Goal: Transaction & Acquisition: Book appointment/travel/reservation

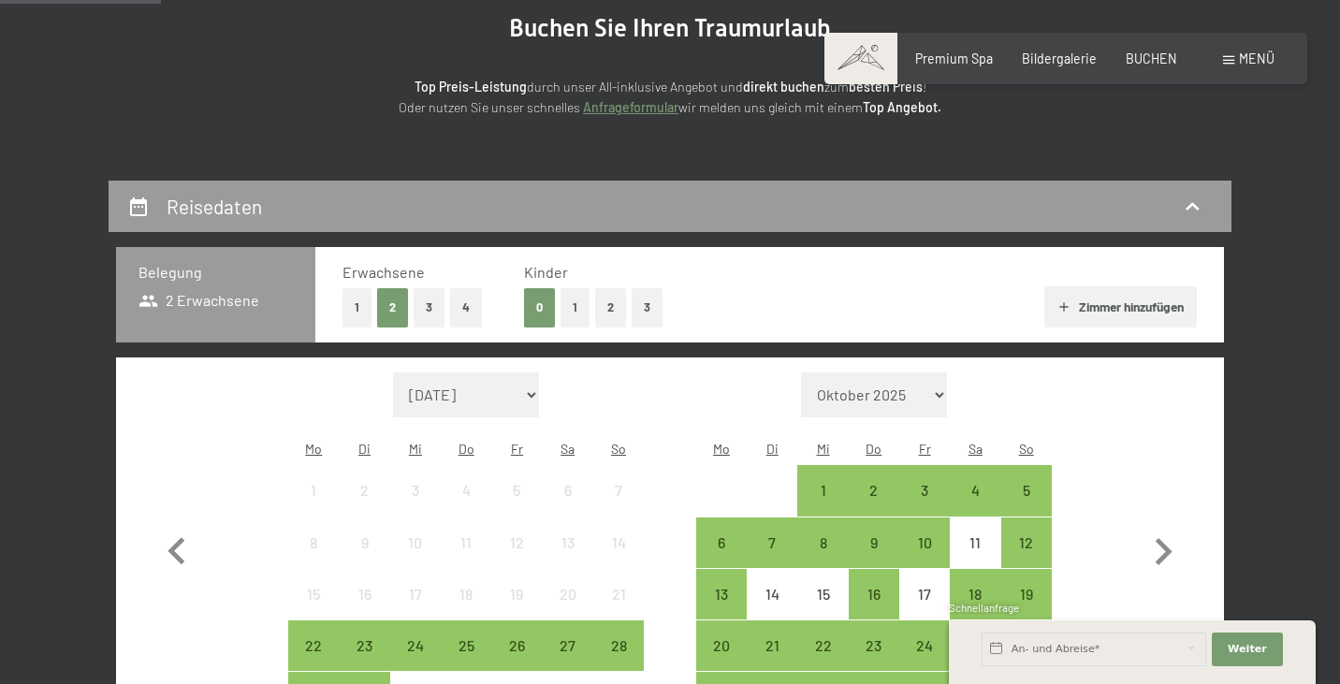
scroll to position [212, 0]
click at [423, 302] on button "3" at bounding box center [429, 307] width 31 height 38
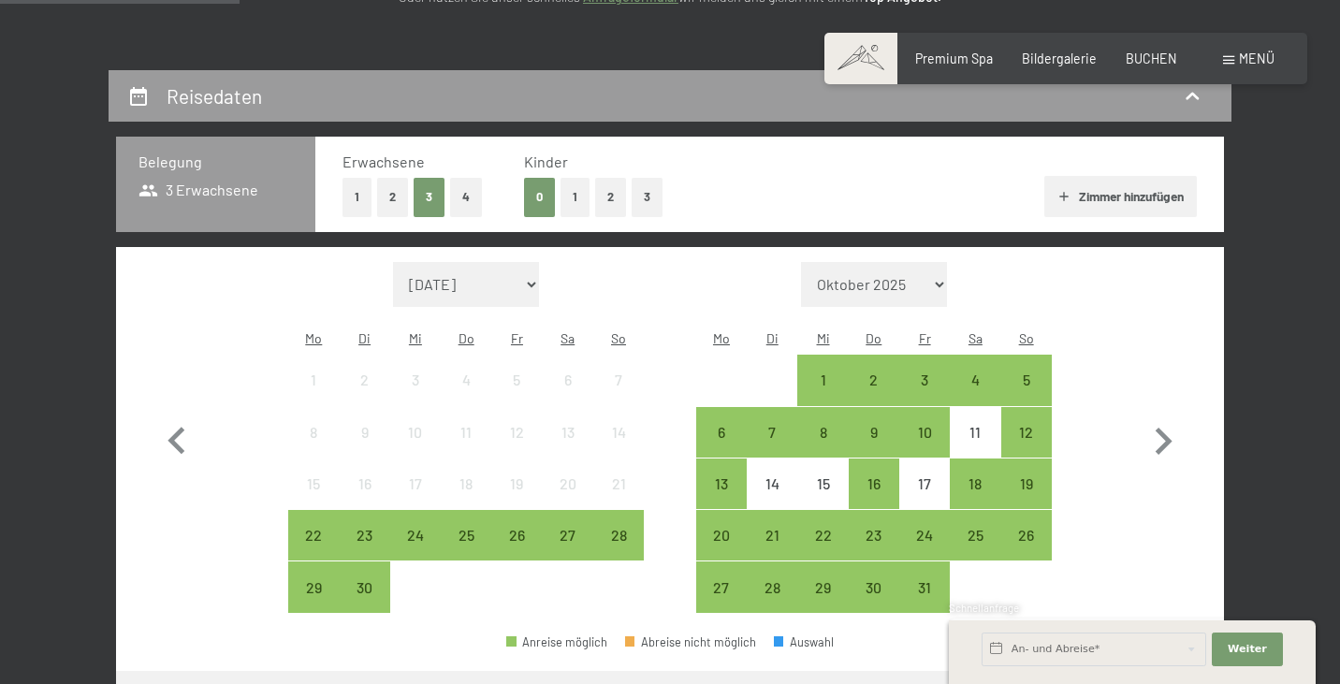
scroll to position [339, 0]
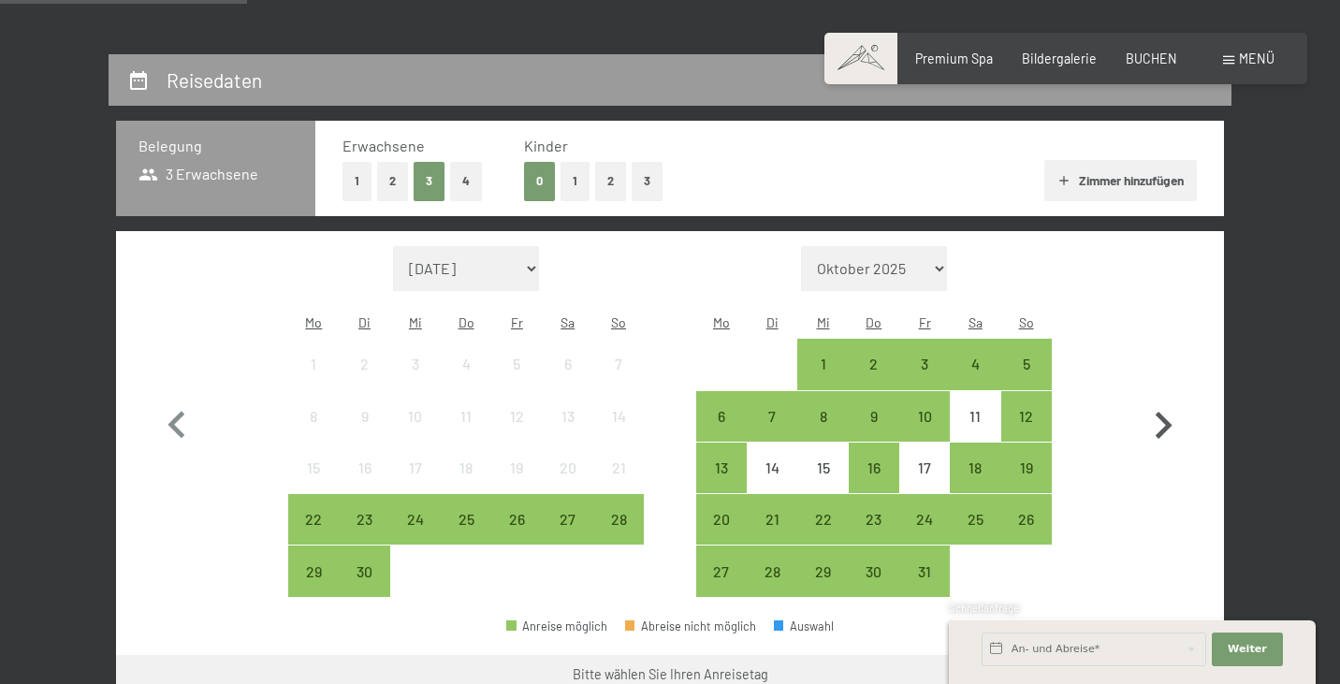
click at [1156, 403] on icon "button" at bounding box center [1163, 426] width 54 height 54
select select "[DATE]"
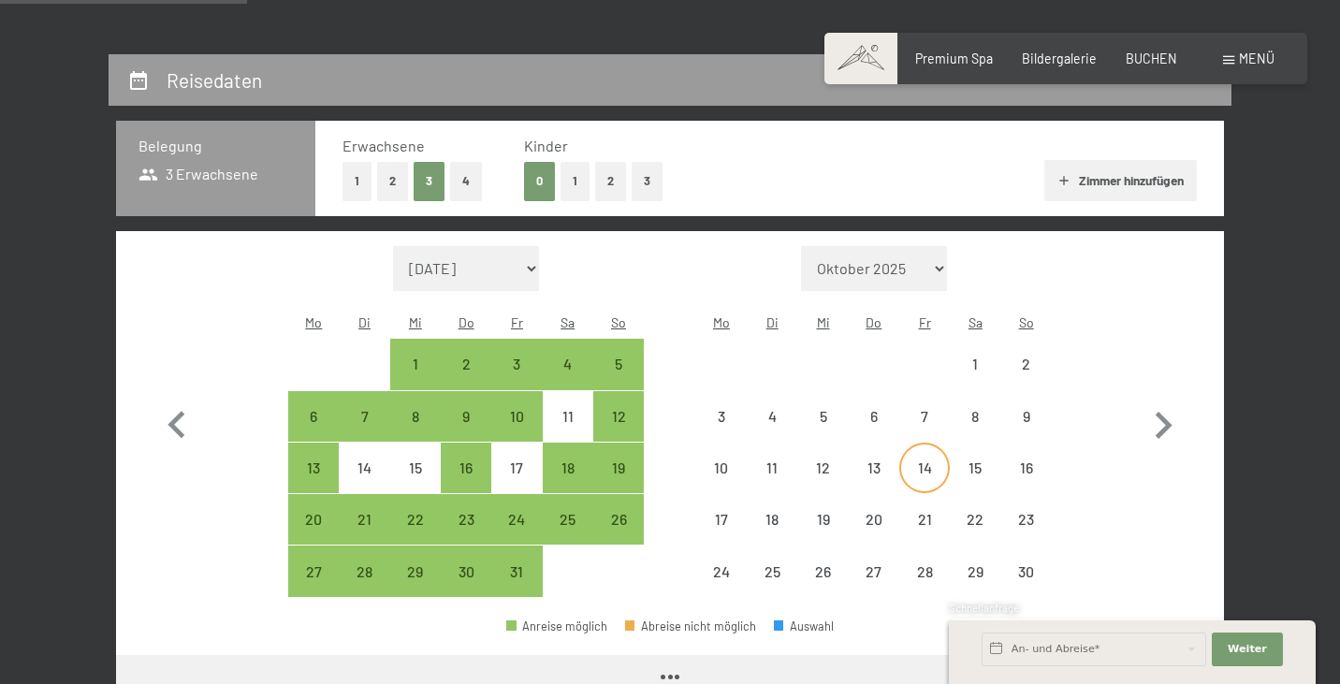
select select "[DATE]"
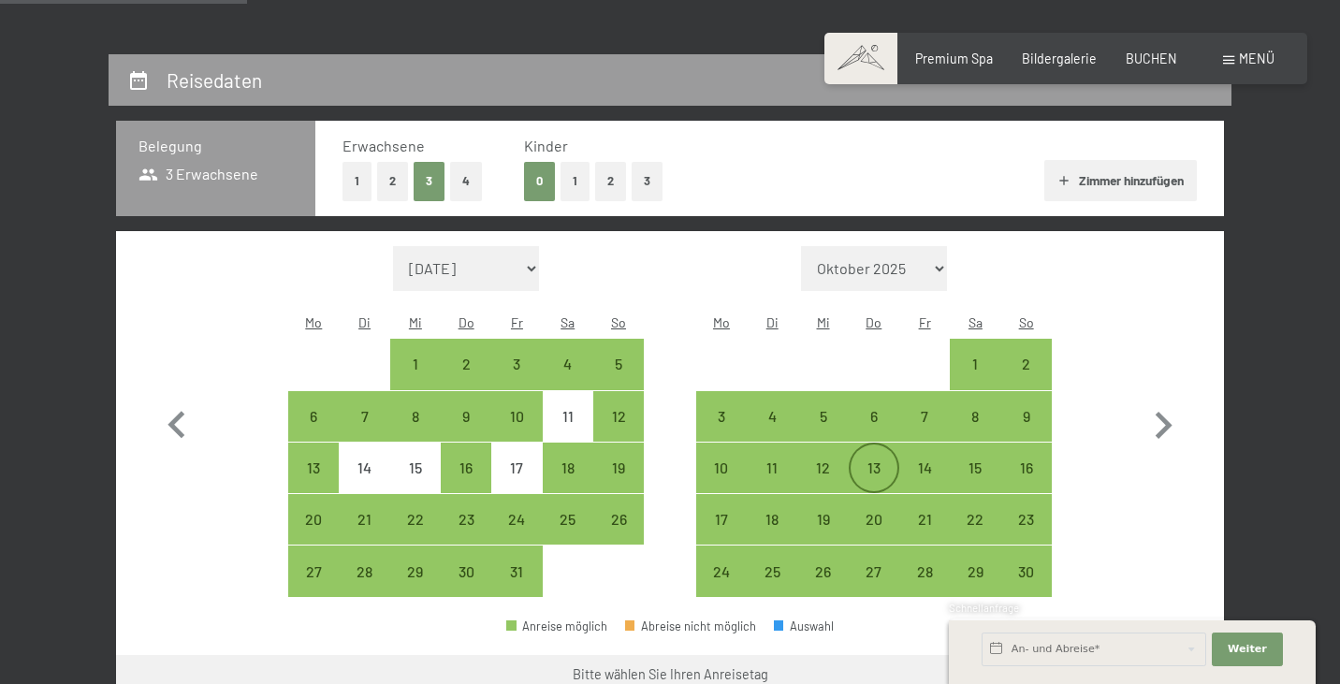
click at [870, 461] on div "13" at bounding box center [874, 484] width 47 height 47
select select "[DATE]"
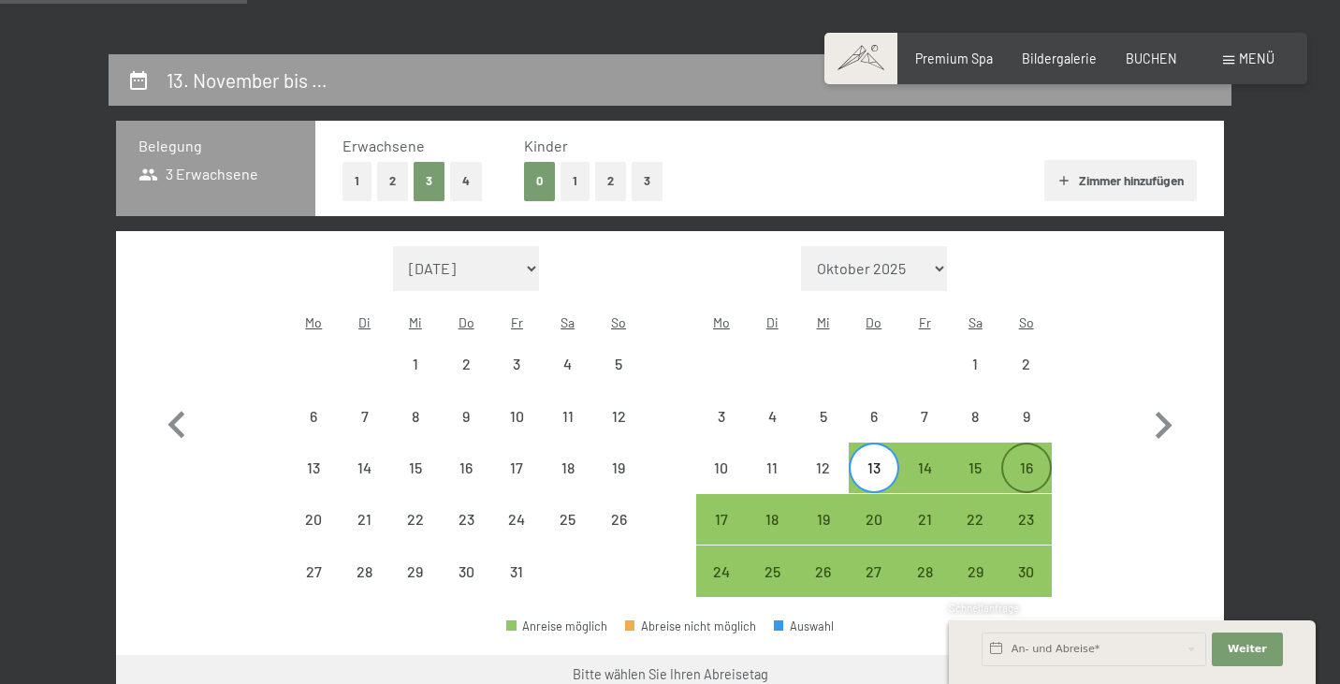
click at [1026, 461] on div "16" at bounding box center [1026, 484] width 47 height 47
select select "[DATE]"
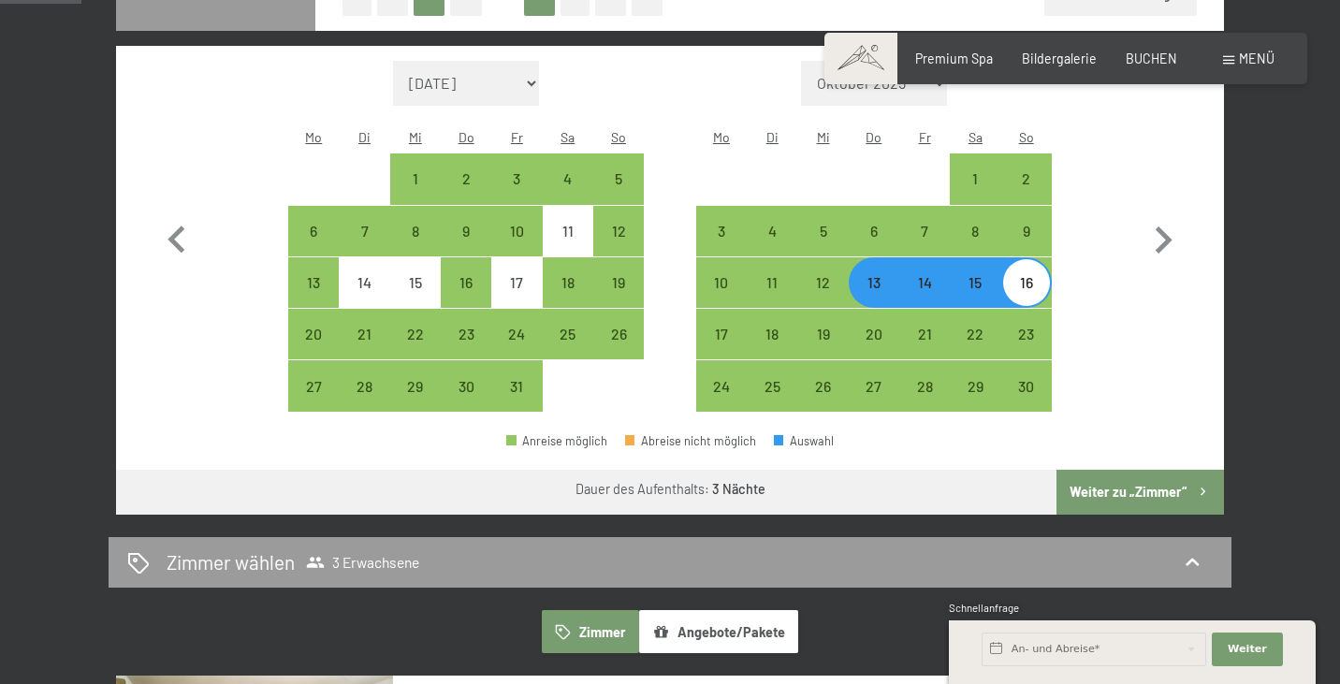
click at [1138, 472] on button "Weiter zu „Zimmer“" at bounding box center [1141, 492] width 168 height 45
select select "[DATE]"
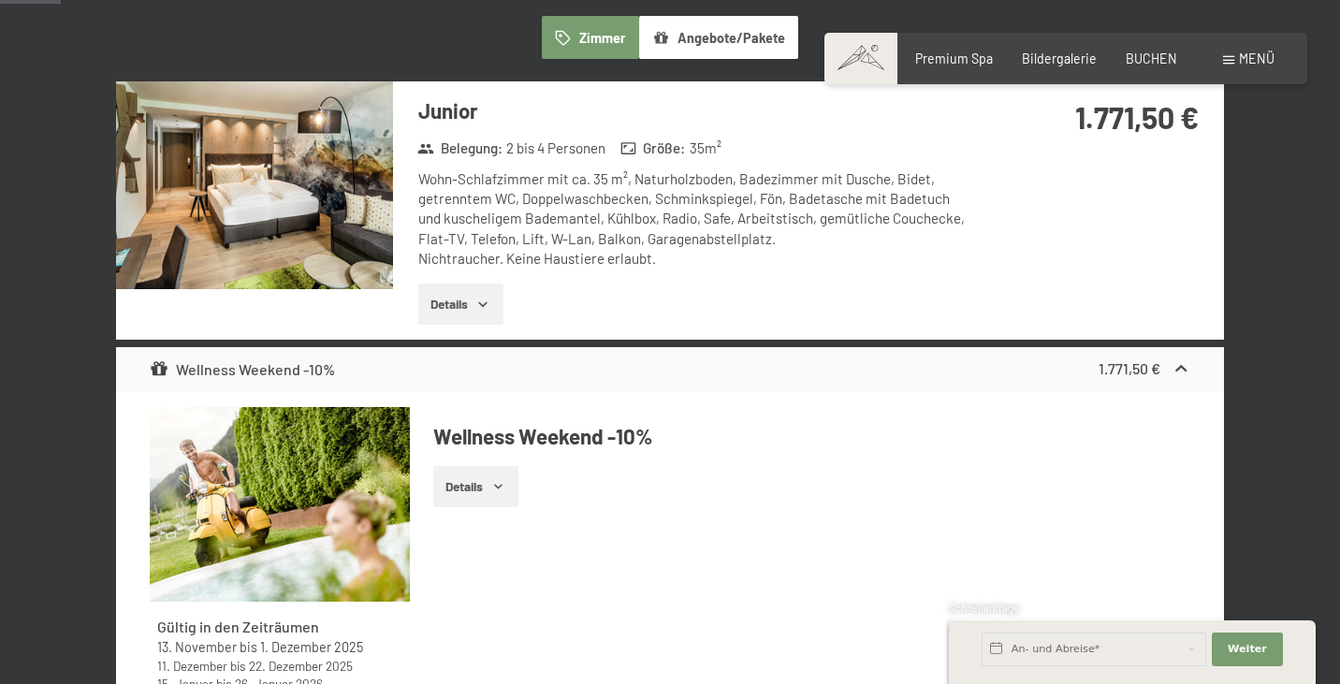
scroll to position [391, 0]
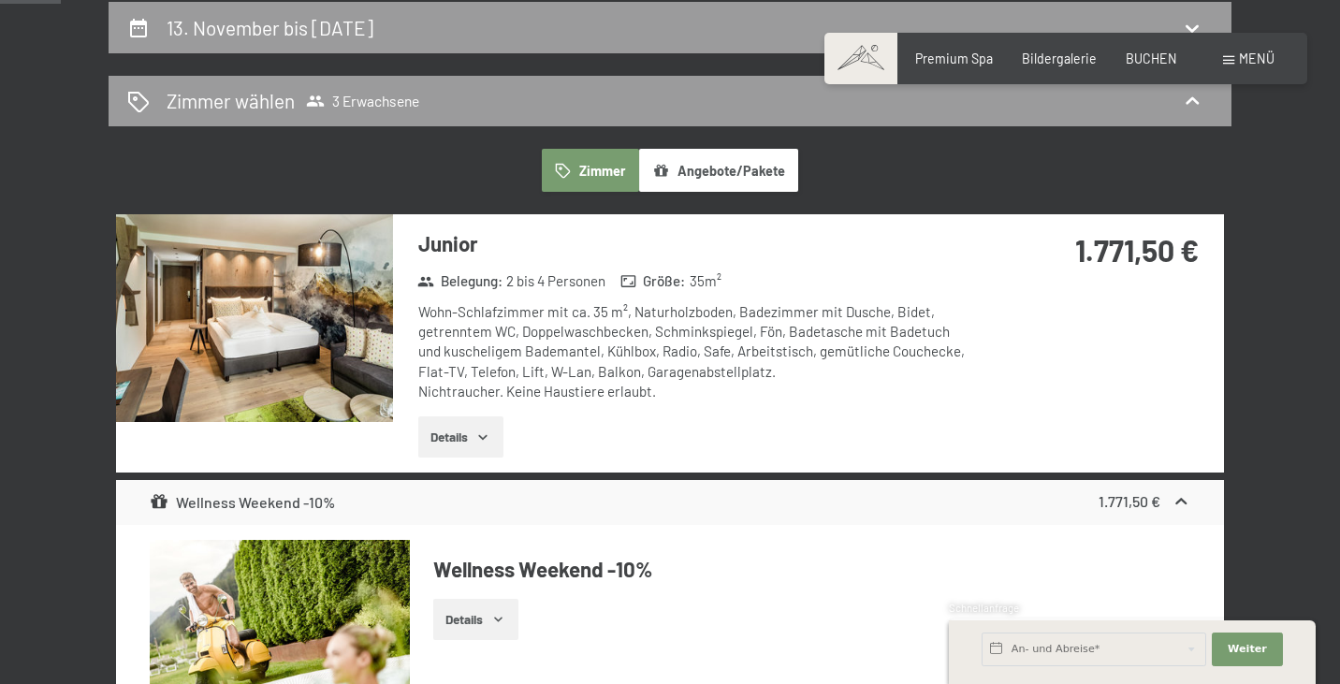
click at [473, 432] on button "Details" at bounding box center [460, 437] width 85 height 41
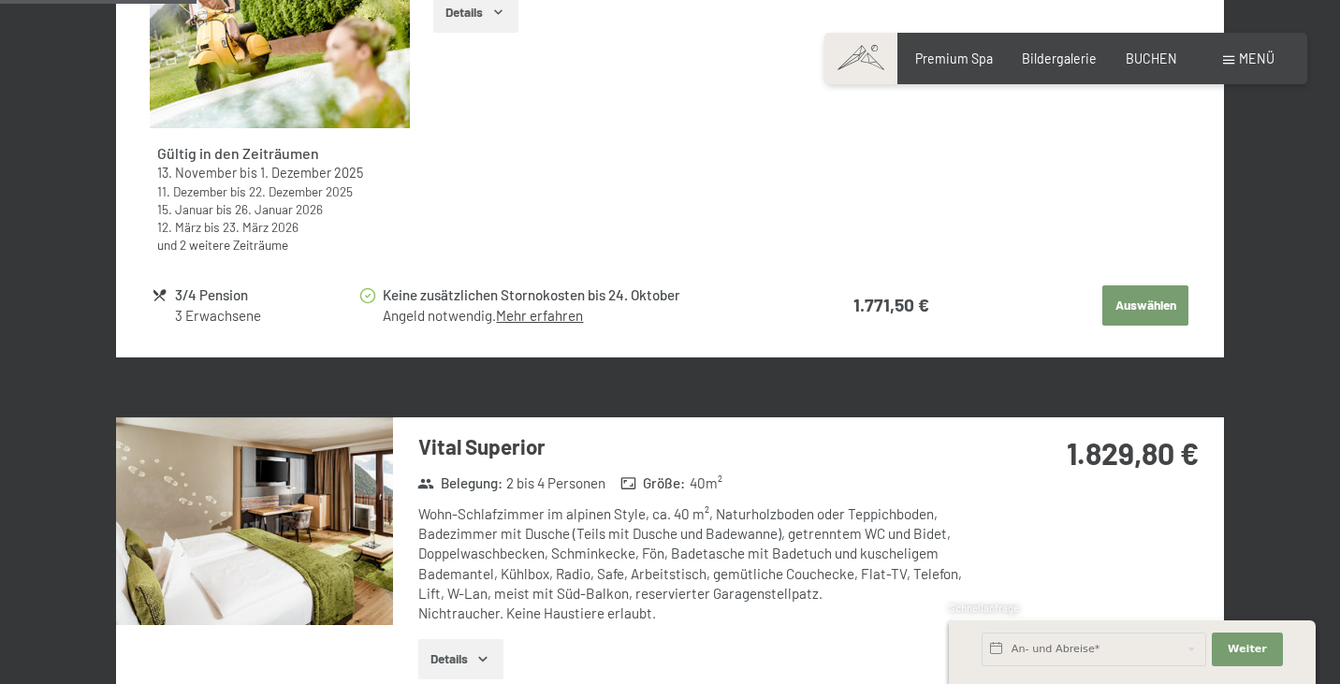
scroll to position [1223, 0]
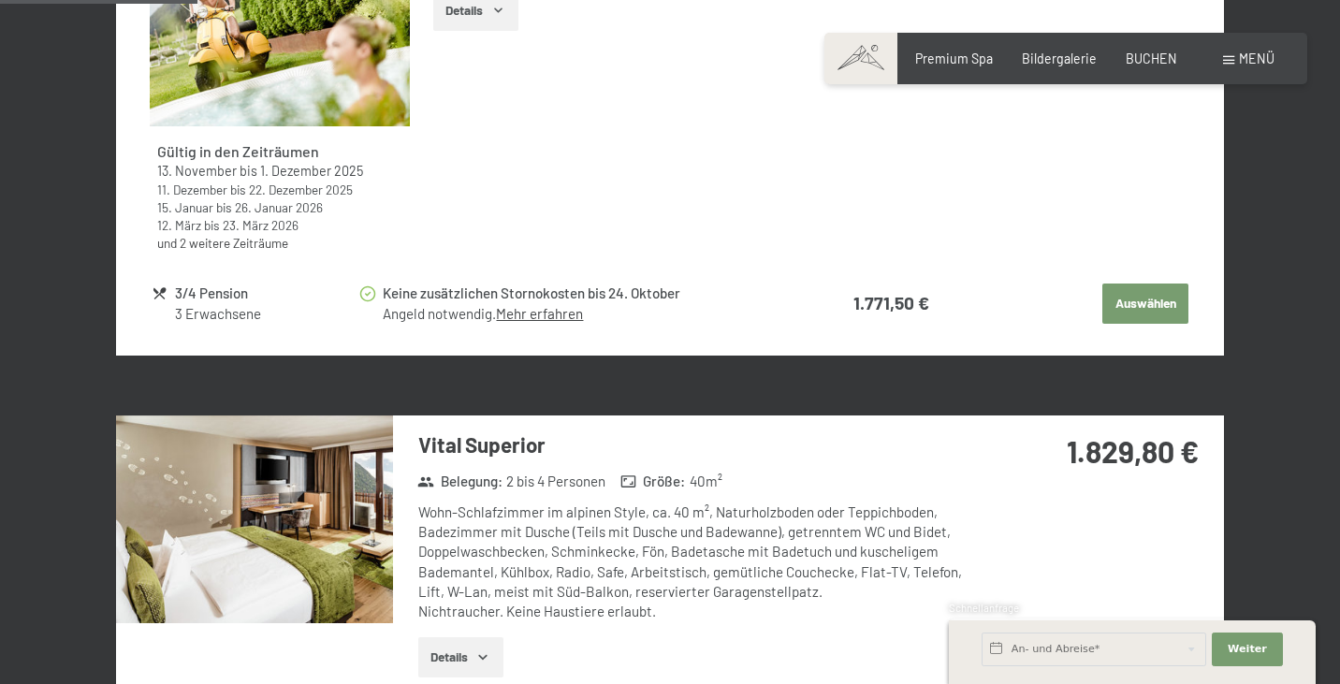
click at [1134, 303] on button "Auswählen" at bounding box center [1146, 304] width 86 height 41
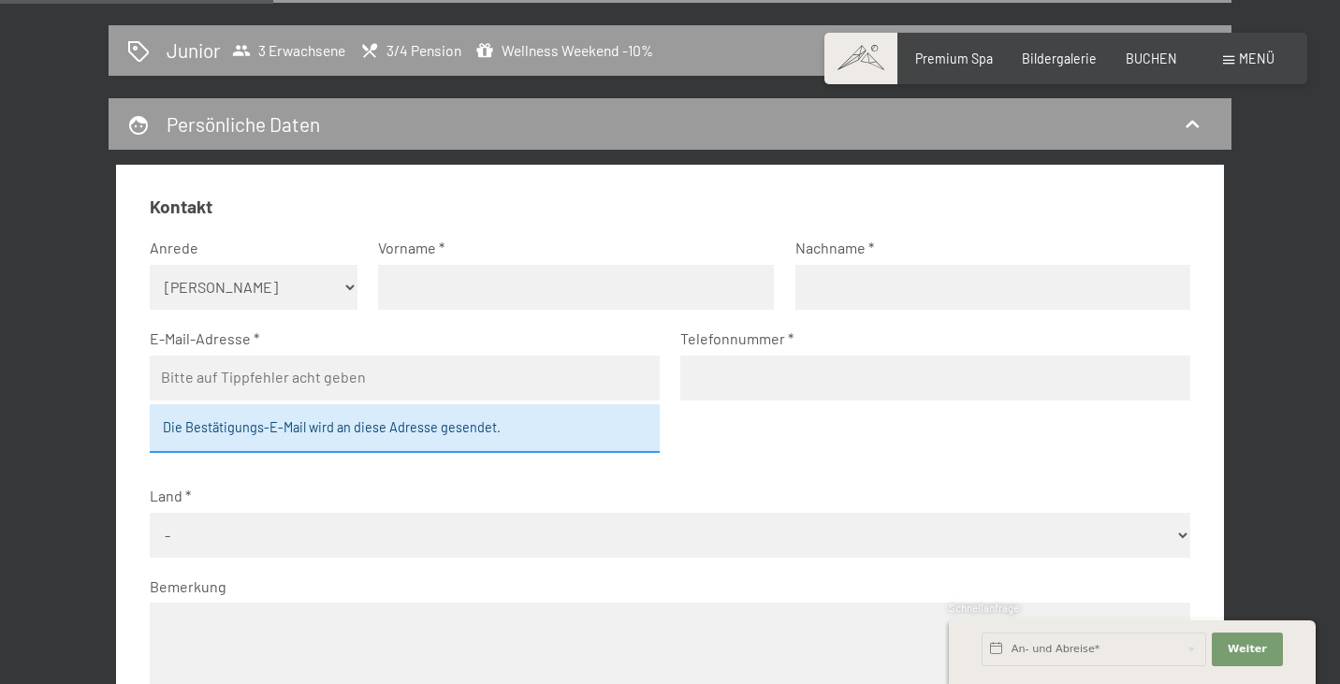
scroll to position [437, 0]
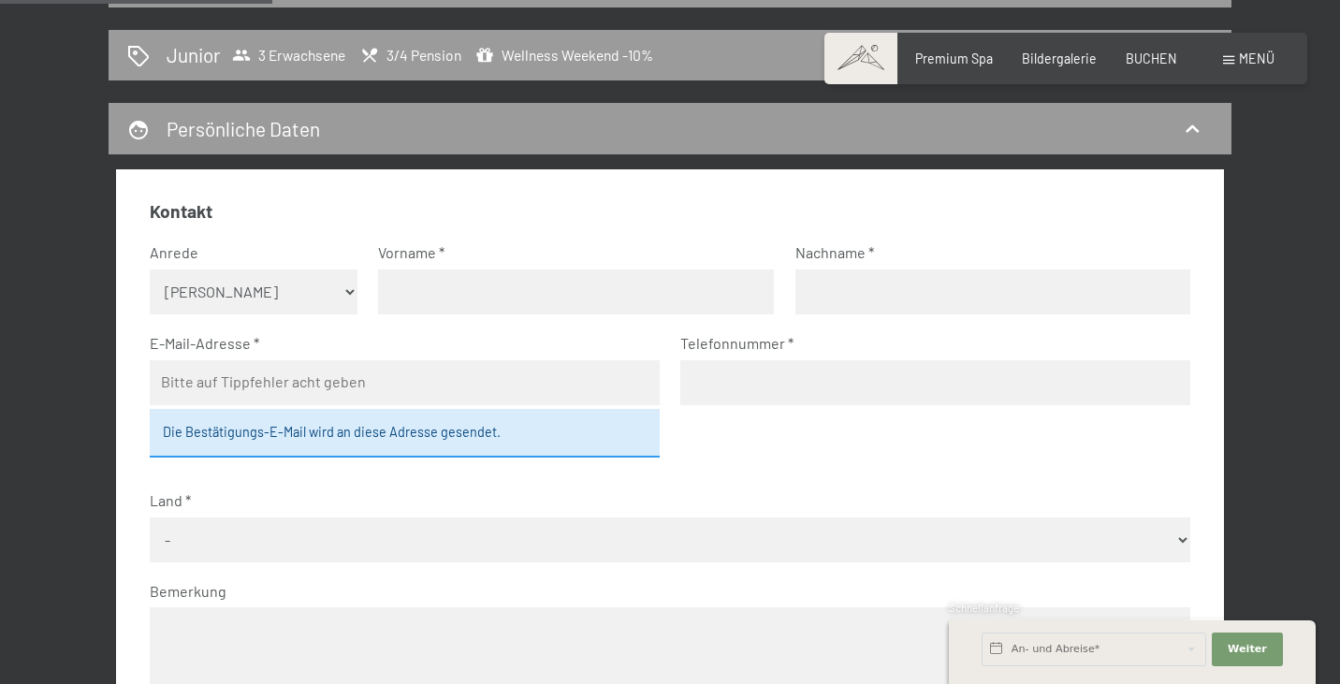
select select "f"
type input "[PERSON_NAME]"
type input "[EMAIL_ADDRESS][DOMAIN_NAME]"
type input "0"
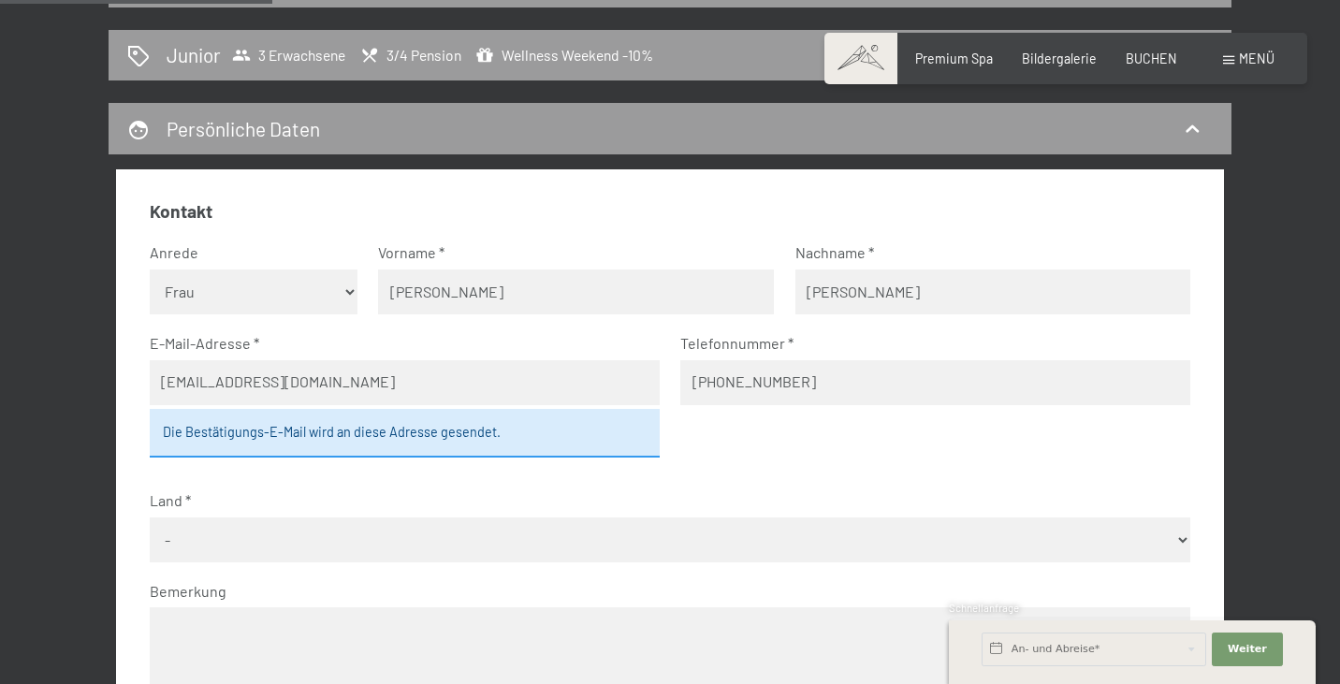
type input "[PHONE_NUMBER]"
click at [146, 470] on div "Kontakt Anrede [PERSON_NAME] Frau [PERSON_NAME] Vorname [PERSON_NAME] Nachname …" at bounding box center [670, 629] width 1108 height 920
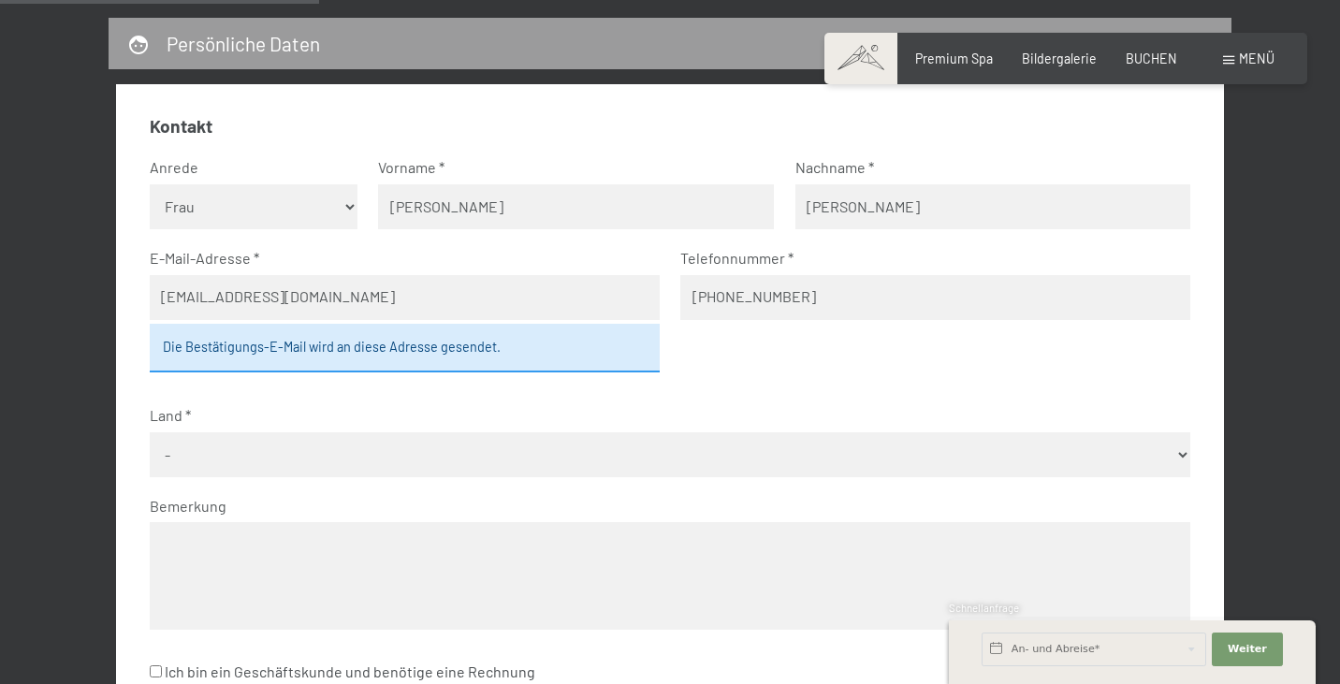
scroll to position [525, 0]
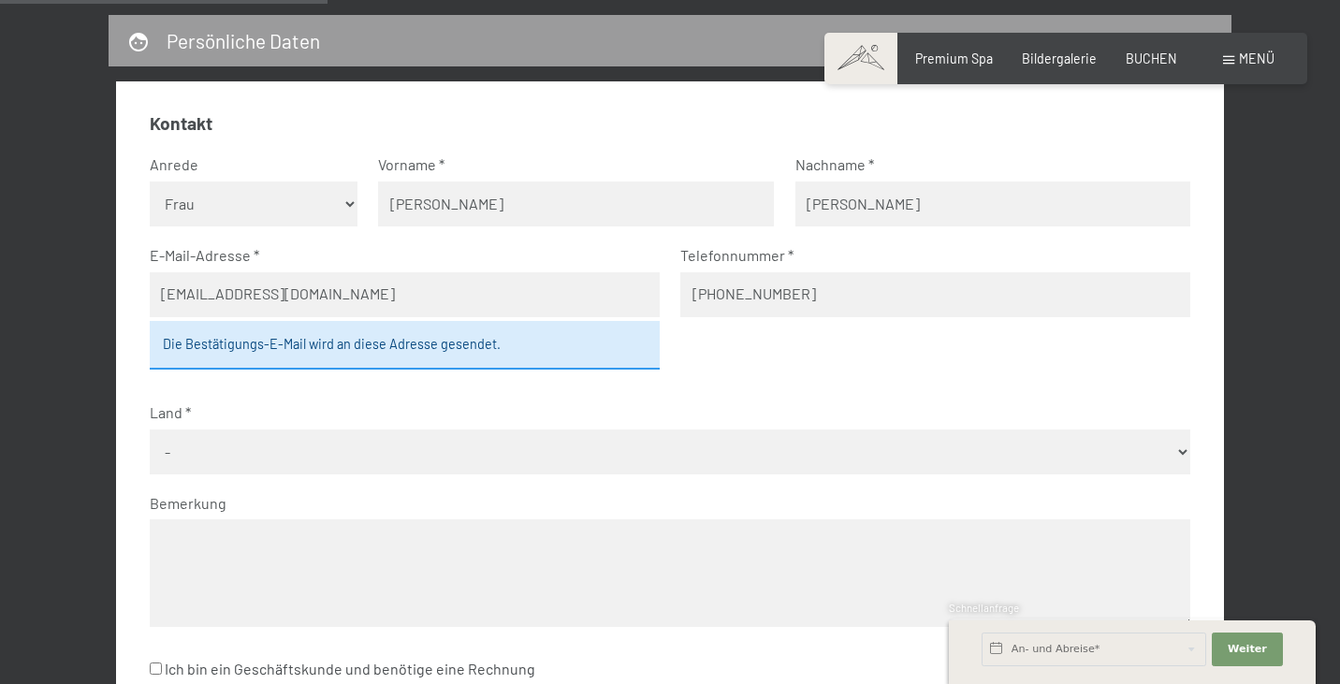
click at [322, 285] on input "[EMAIL_ADDRESS][DOMAIN_NAME]" at bounding box center [405, 294] width 510 height 45
select select "DEU"
click at [226, 519] on textarea at bounding box center [671, 573] width 1042 height 108
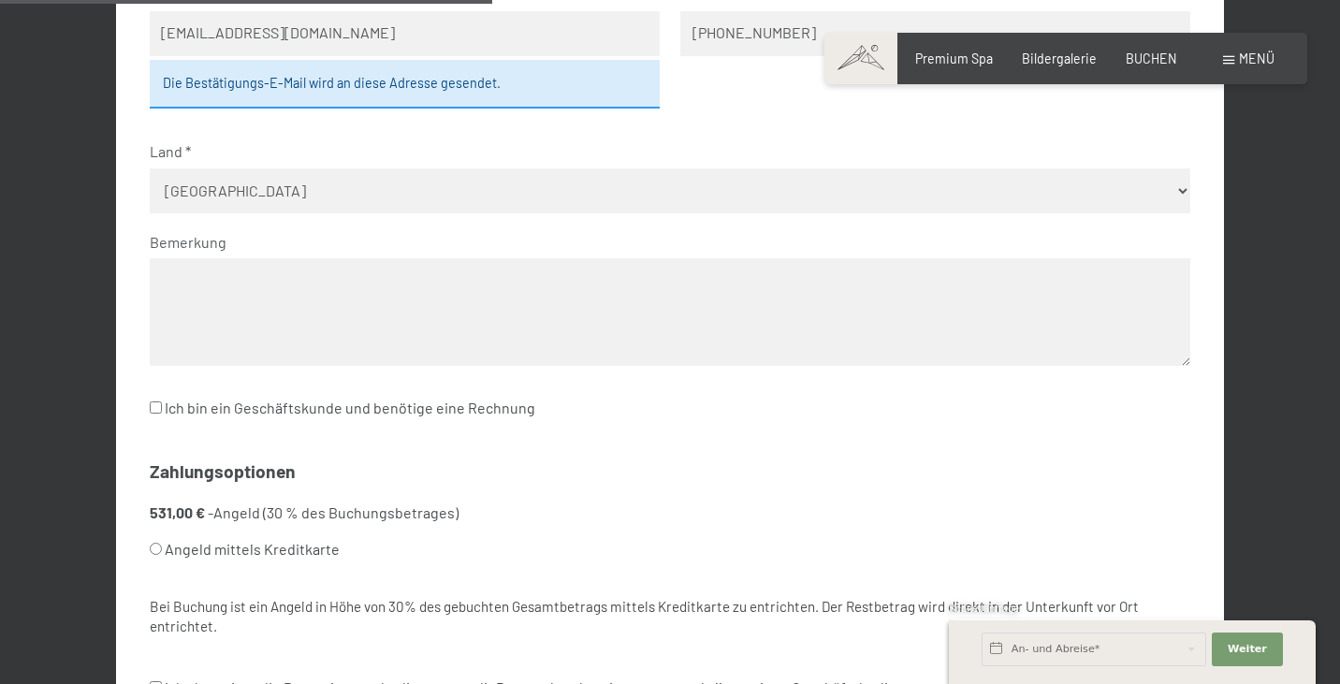
scroll to position [793, 0]
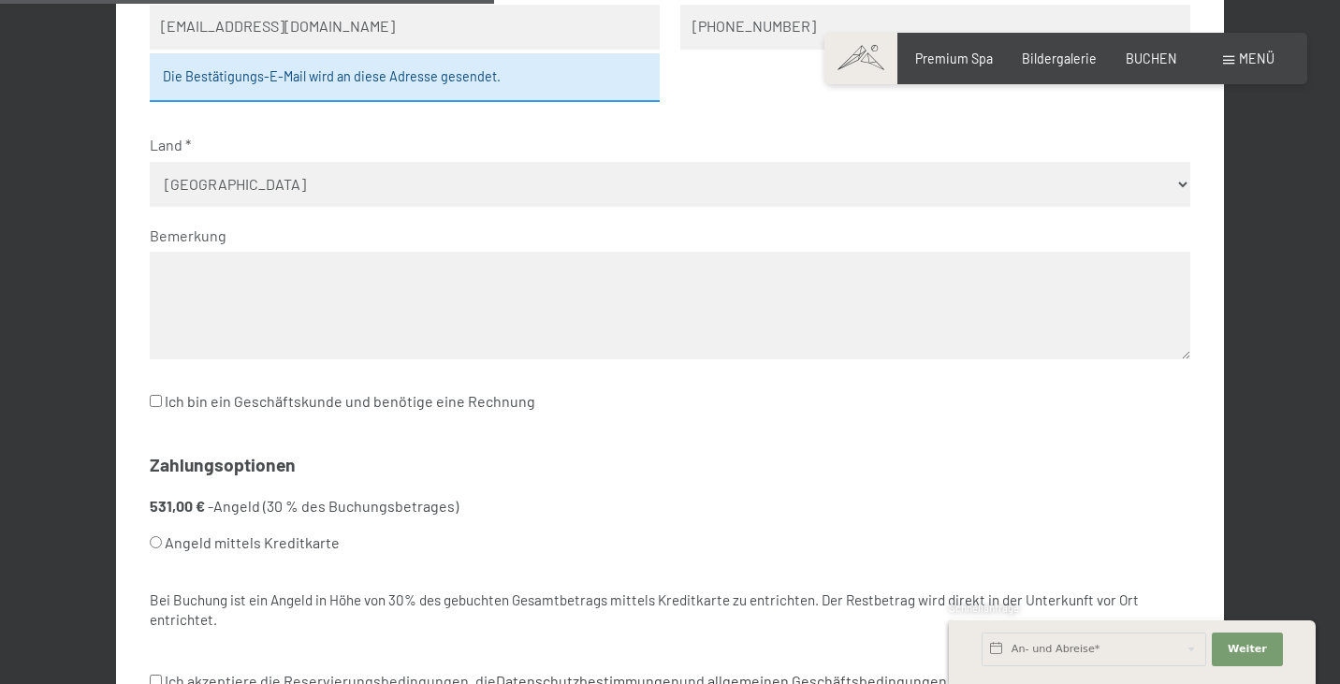
click at [158, 536] on input "Angeld mittels Kreditkarte" at bounding box center [156, 542] width 12 height 12
radio input "true"
click at [158, 536] on input "Angeld mittels Kreditkarte" at bounding box center [156, 542] width 12 height 12
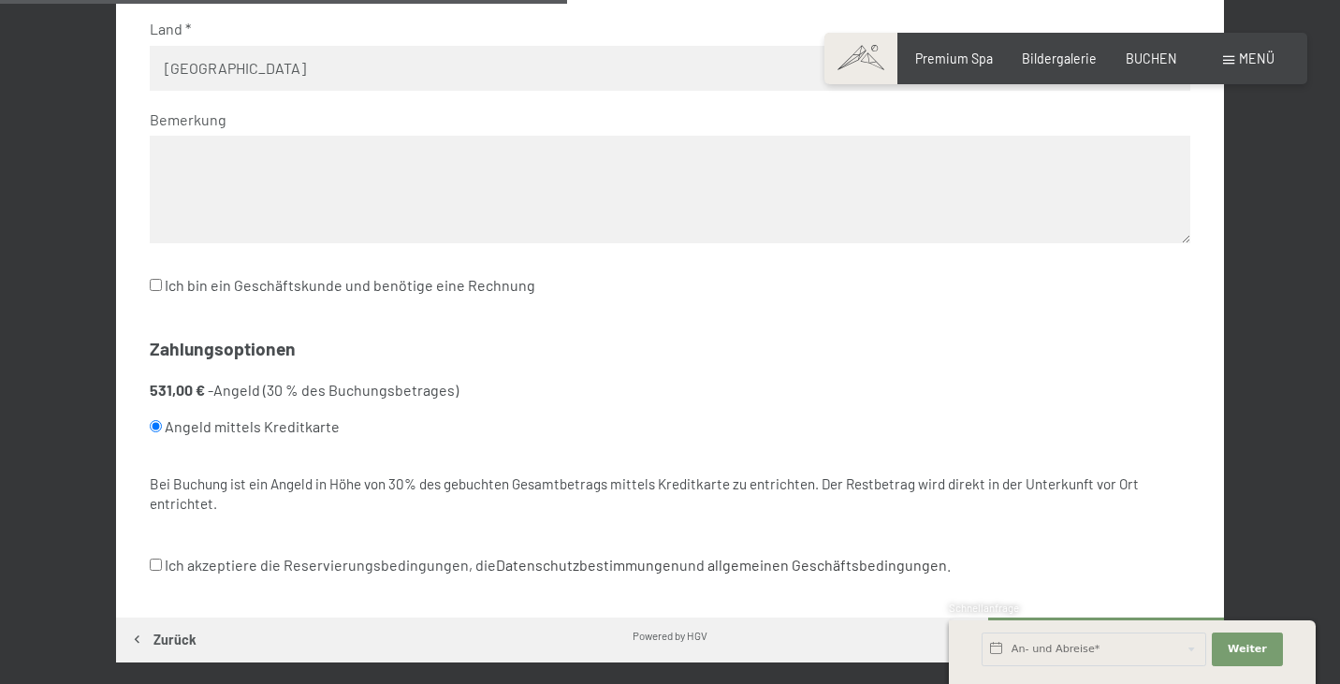
scroll to position [911, 0]
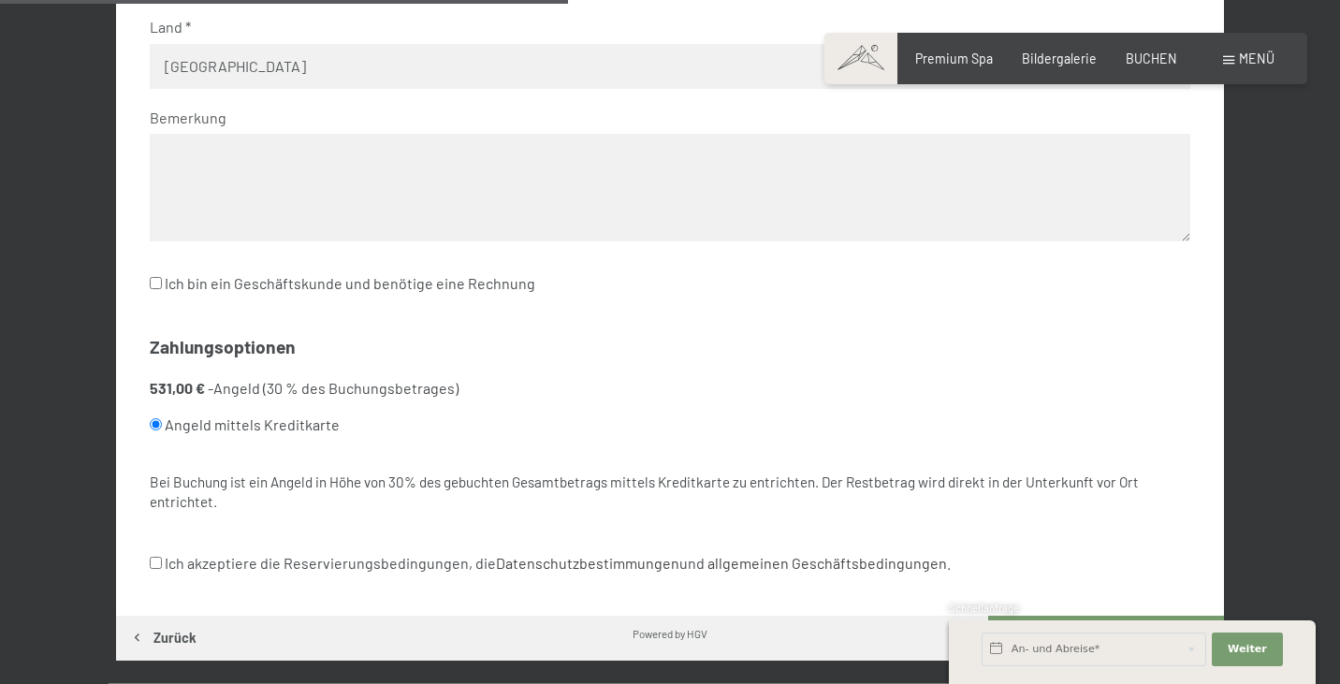
click at [186, 546] on label "Ich akzeptiere die Reservierungsbedingungen, die Datenschutzbestimmungen und al…" at bounding box center [550, 564] width 801 height 36
click at [162, 557] on input "Ich akzeptiere die Reservierungsbedingungen, die Datenschutzbestimmungen und al…" at bounding box center [156, 563] width 12 height 12
checkbox input "true"
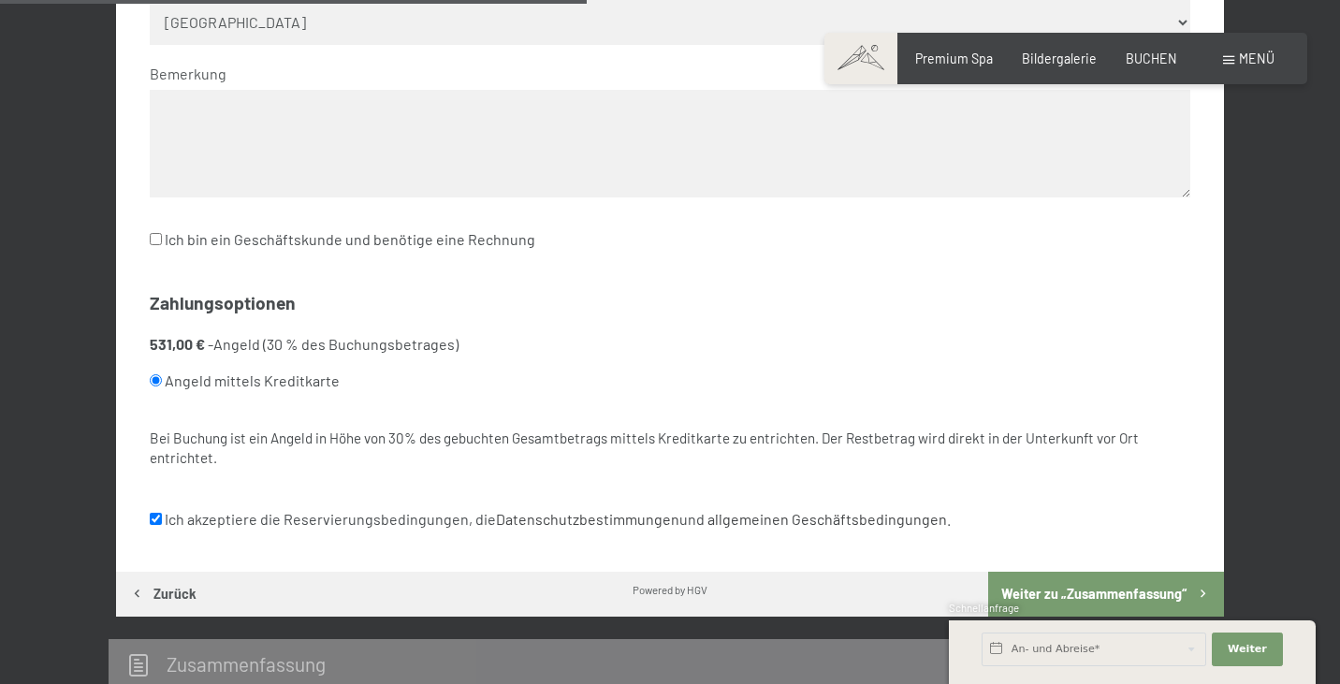
scroll to position [963, 0]
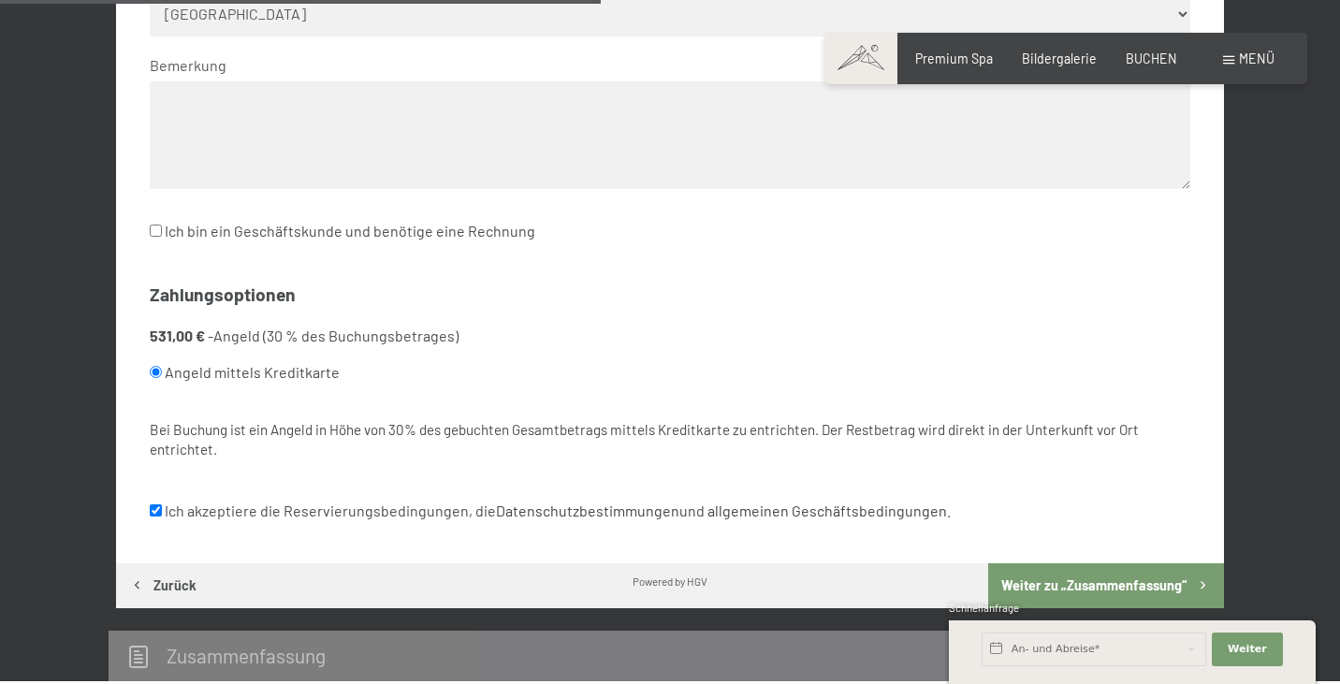
click at [1085, 563] on button "Weiter zu „Zusammen­fassung“" at bounding box center [1106, 585] width 236 height 45
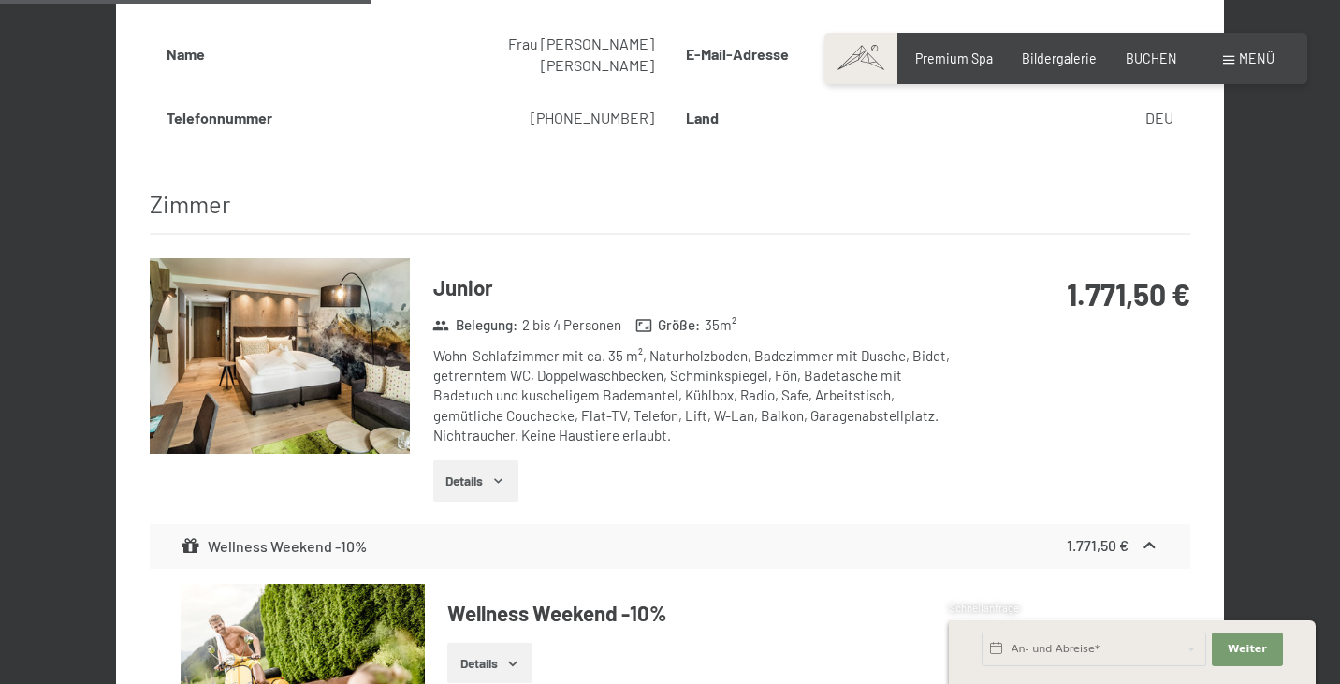
scroll to position [827, 0]
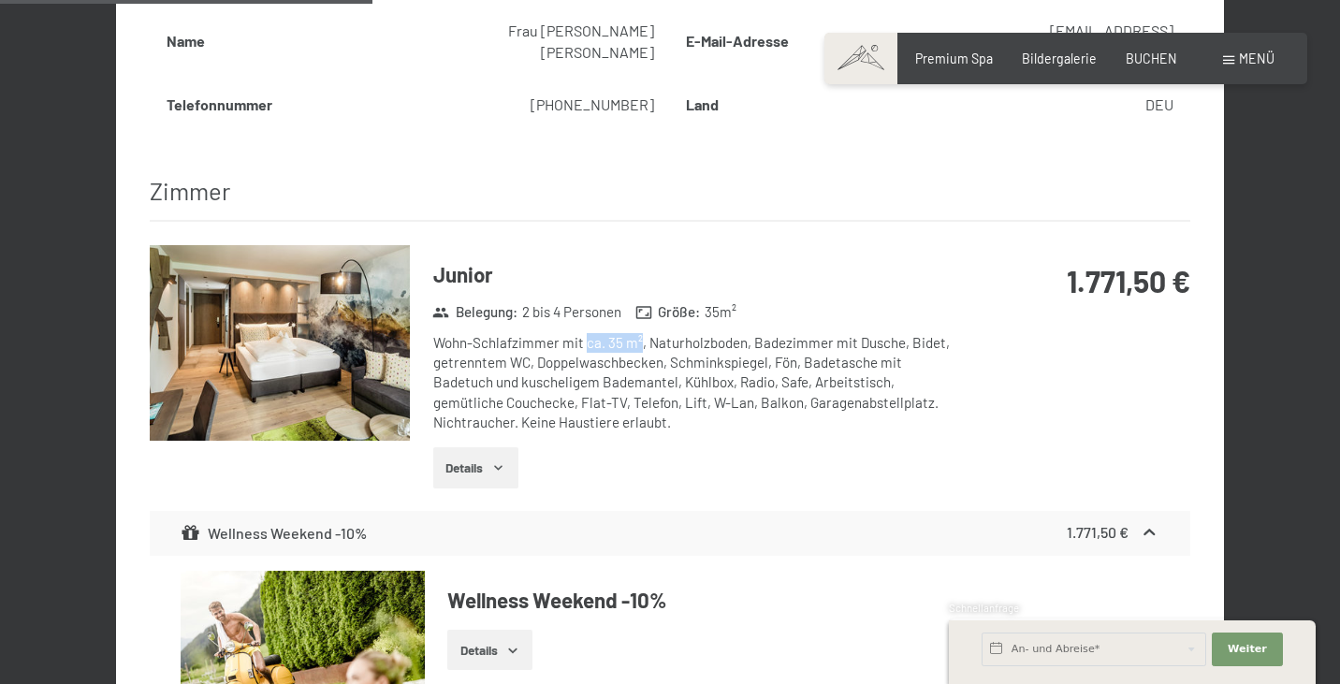
drag, startPoint x: 586, startPoint y: 314, endPoint x: 643, endPoint y: 306, distance: 57.7
click at [643, 333] on div "Wohn-Schlafzimmer mit ca. 35 m², Naturholzboden, Badezimmer mit Dusche, Bidet, …" at bounding box center [694, 382] width 523 height 99
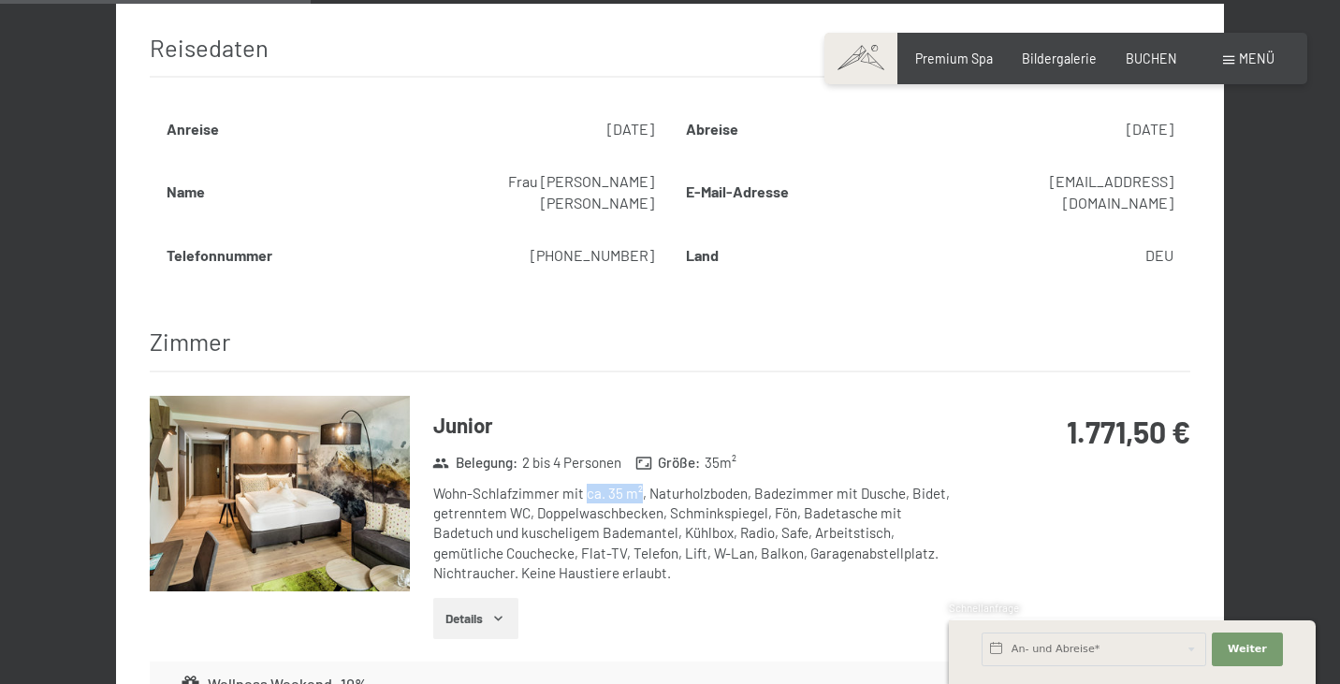
scroll to position [666, 0]
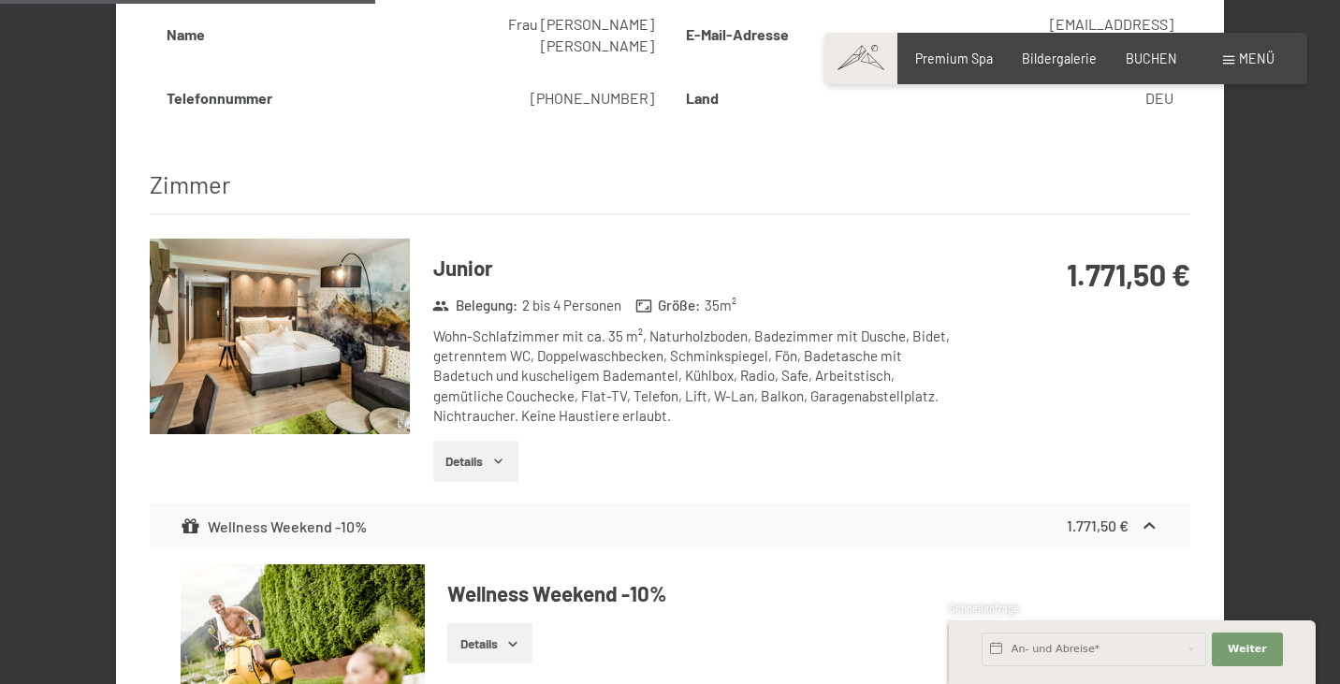
click at [770, 327] on div "Wohn-Schlafzimmer mit ca. 35 m², Naturholzboden, Badezimmer mit Dusche, Bidet, …" at bounding box center [694, 376] width 523 height 99
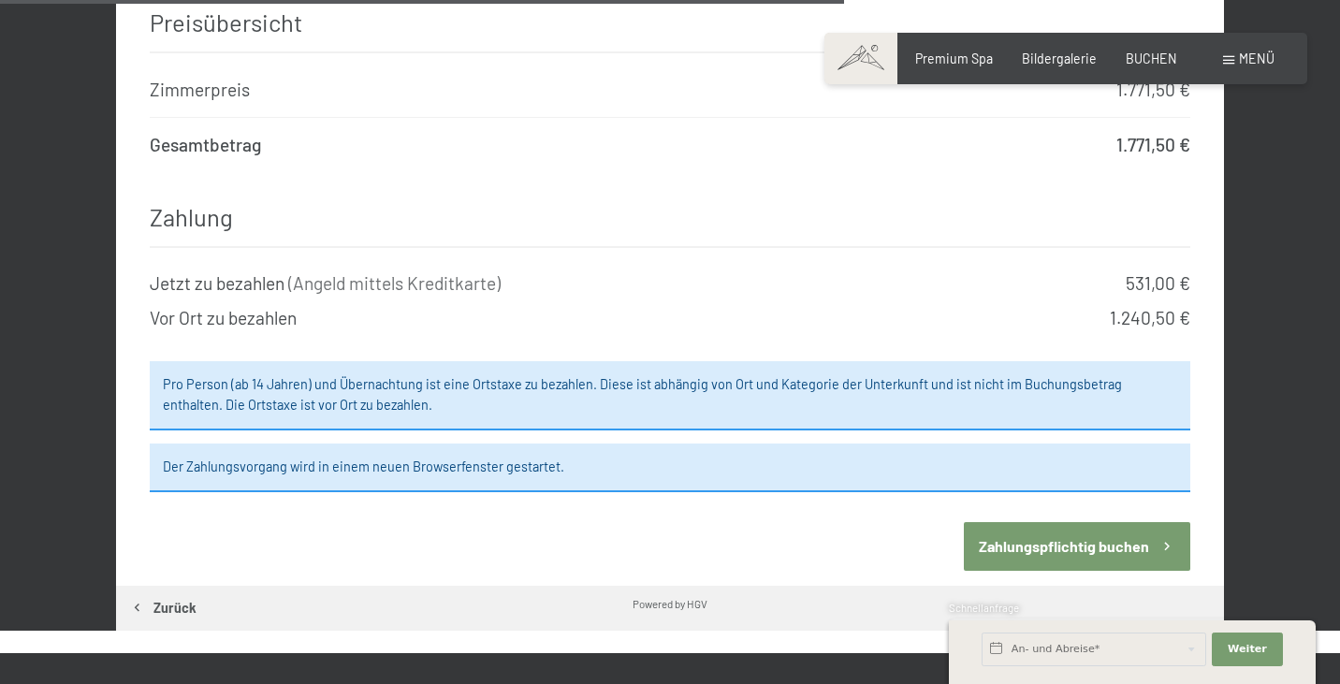
scroll to position [1879, 0]
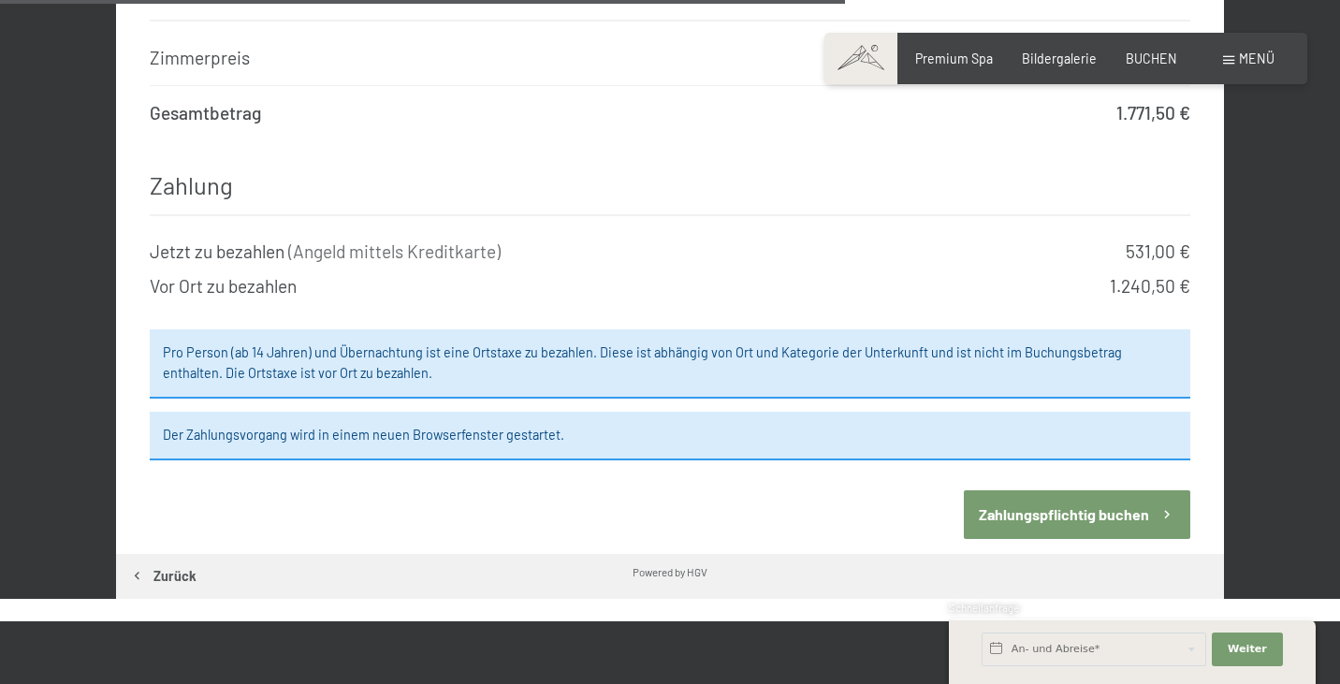
click at [1032, 490] on button "Zahlungspflichtig buchen" at bounding box center [1077, 514] width 227 height 48
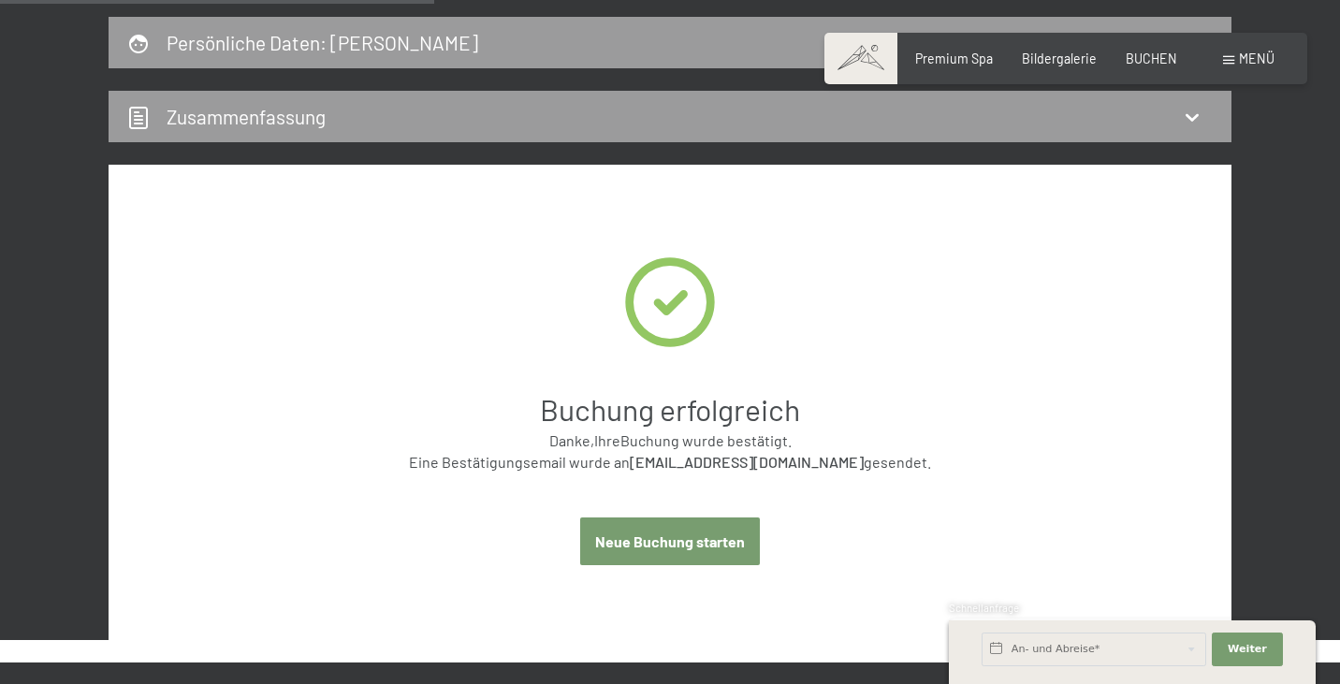
scroll to position [569, 0]
